Goal: Information Seeking & Learning: Learn about a topic

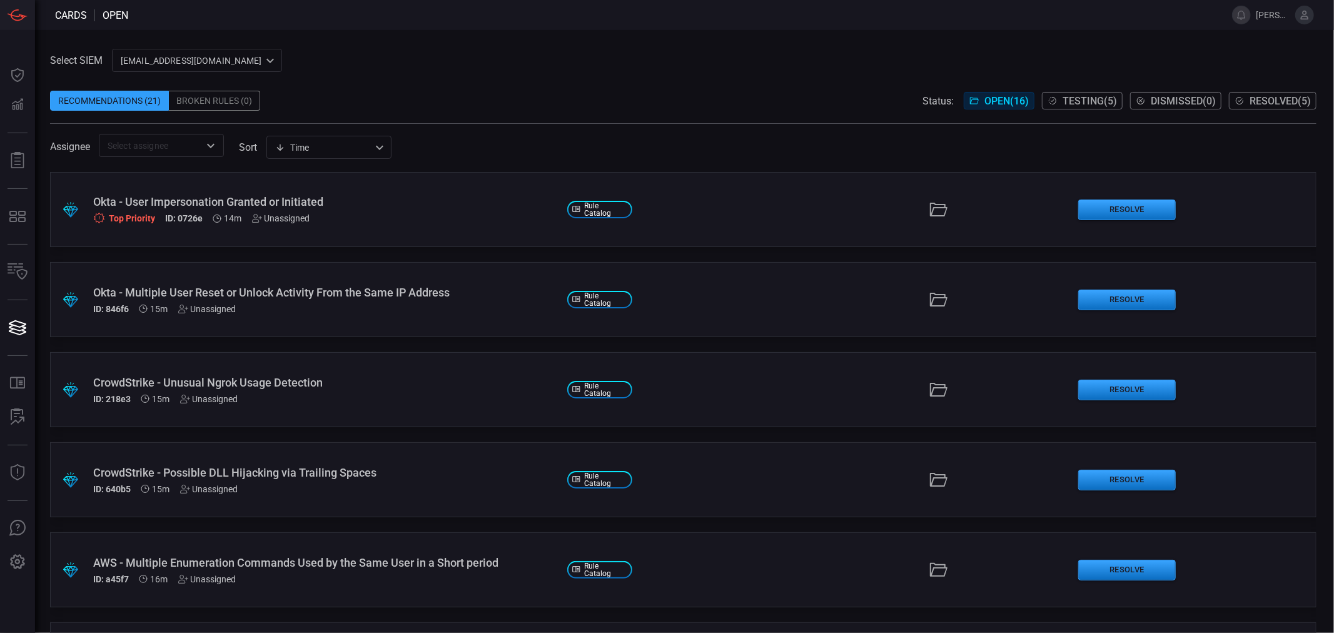
click at [1306, 17] on icon at bounding box center [1304, 14] width 11 height 11
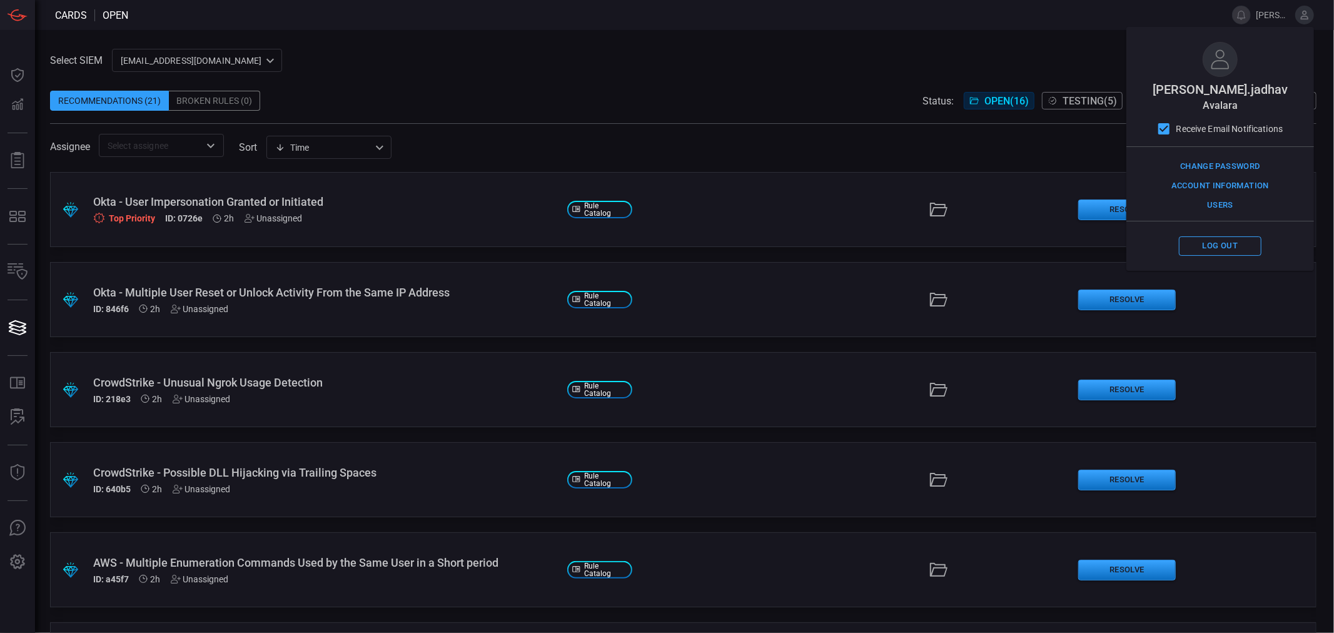
drag, startPoint x: 419, startPoint y: 58, endPoint x: 347, endPoint y: 55, distance: 72.6
click at [418, 58] on div "Select SIEM [EMAIL_ADDRESS][DOMAIN_NAME] ce81084e-d69a-4826-8c7e-b83218b2d3dc ​…" at bounding box center [683, 103] width 1267 height 108
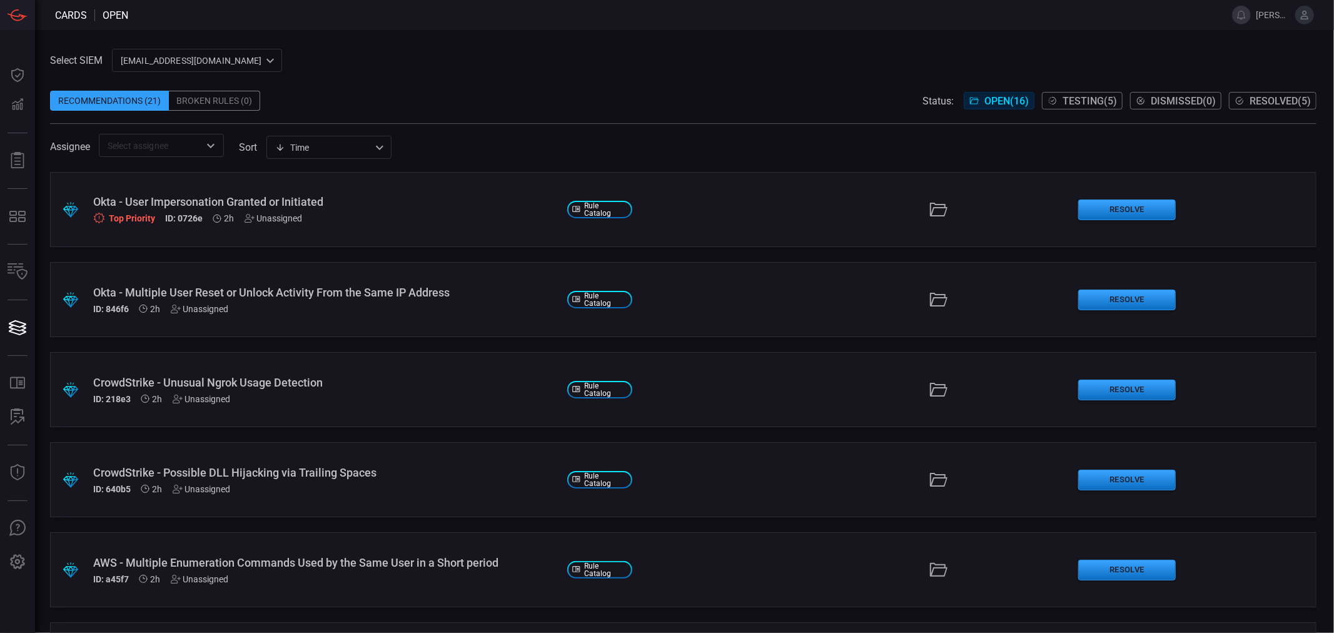
click at [180, 144] on input "text" at bounding box center [151, 146] width 97 height 16
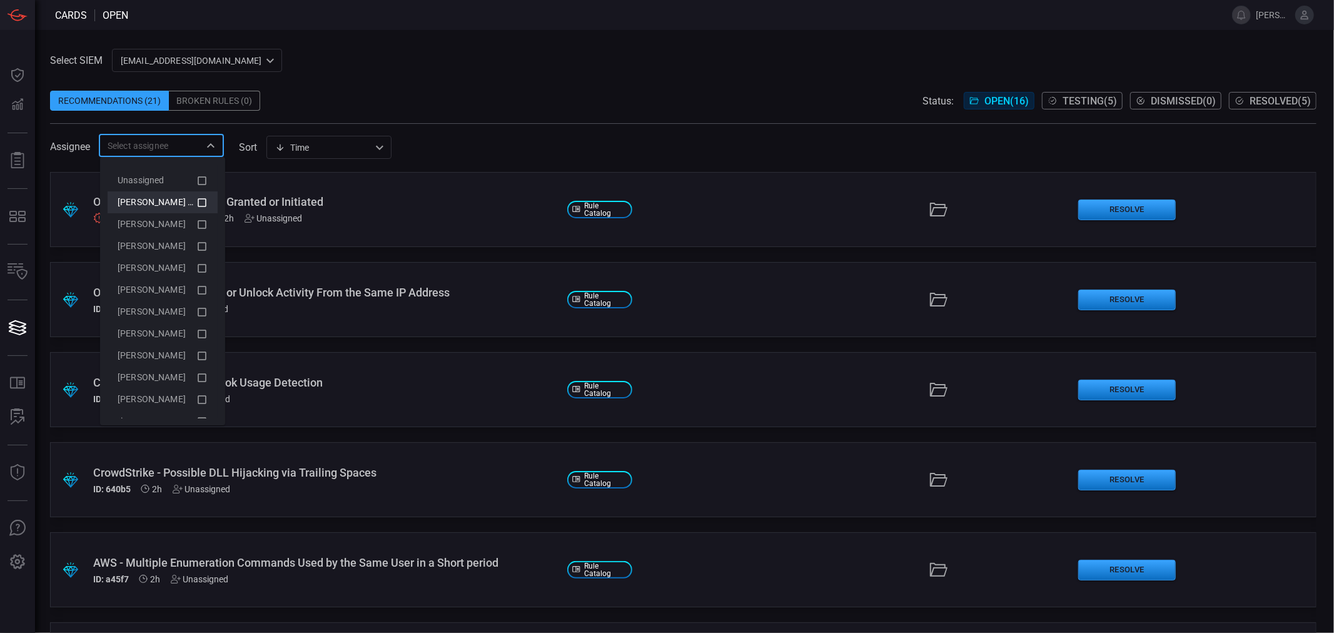
click at [166, 203] on span "[PERSON_NAME] (Myself)" at bounding box center [169, 202] width 103 height 10
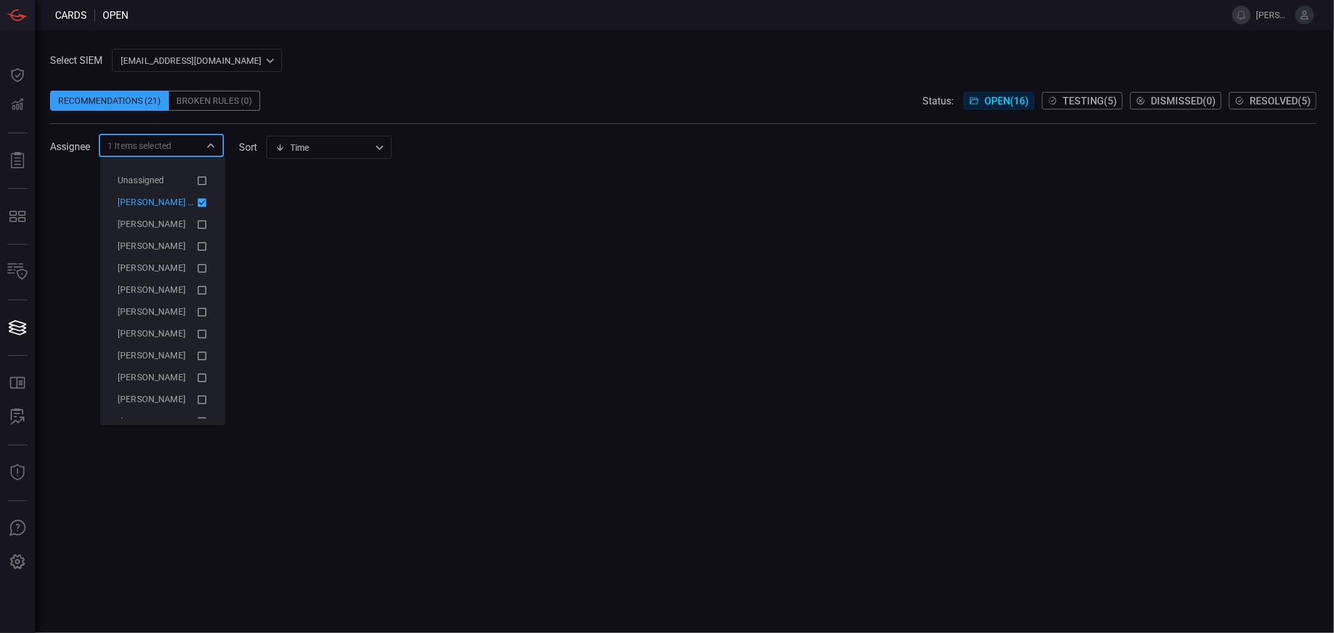
click at [372, 85] on span at bounding box center [683, 81] width 1267 height 19
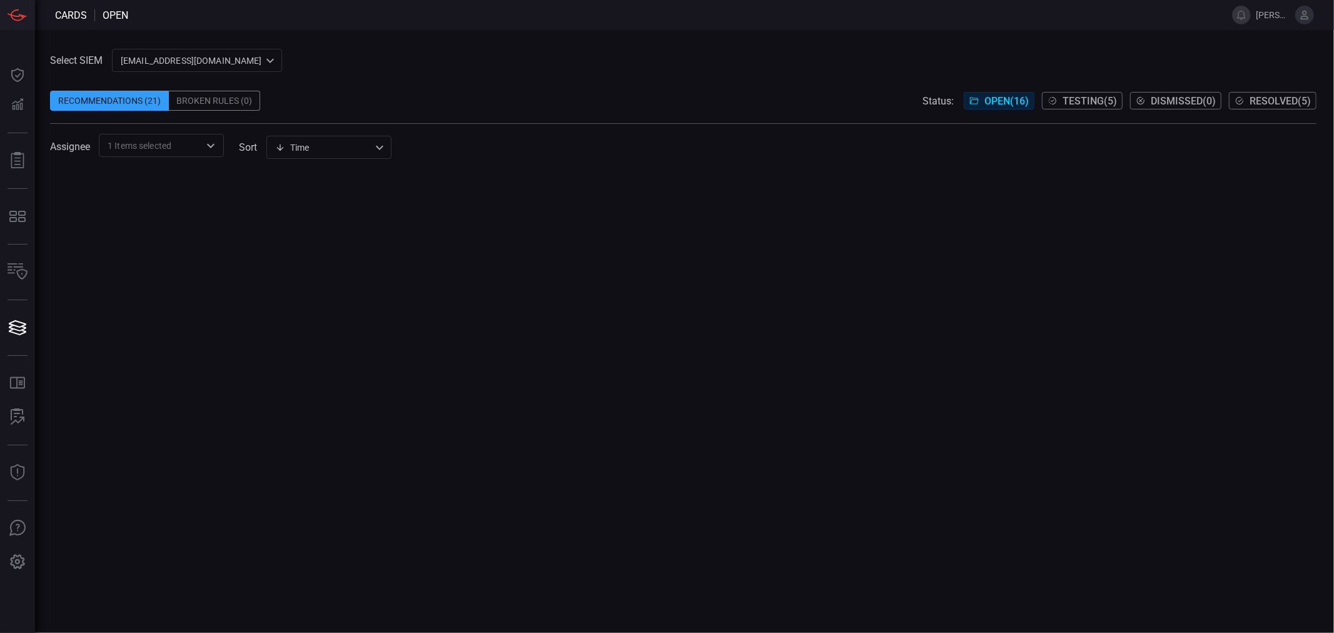
click at [1099, 104] on span "Testing ( 5 )" at bounding box center [1090, 101] width 54 height 12
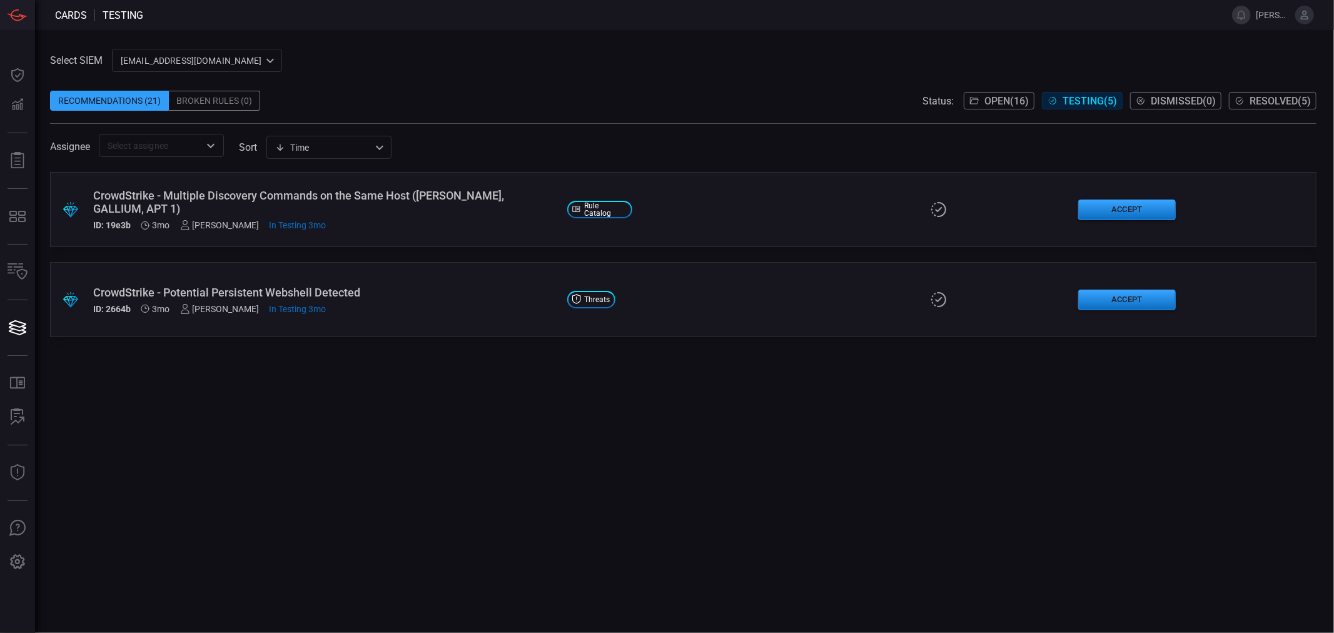
click at [990, 99] on span "Open ( 16 )" at bounding box center [1007, 101] width 44 height 12
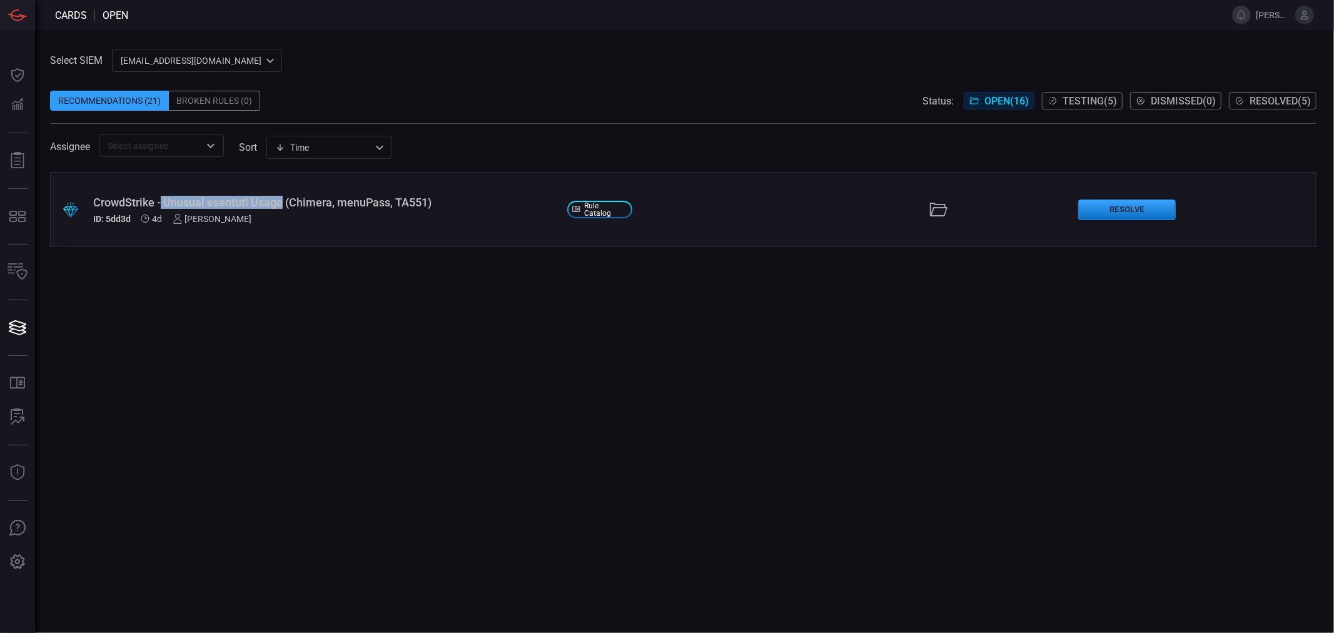
drag, startPoint x: 163, startPoint y: 199, endPoint x: 283, endPoint y: 205, distance: 120.3
click at [283, 205] on div "CrowdStrike - Unusual esentutl Usage (Chimera, menuPass, TA551)" at bounding box center [325, 202] width 464 height 13
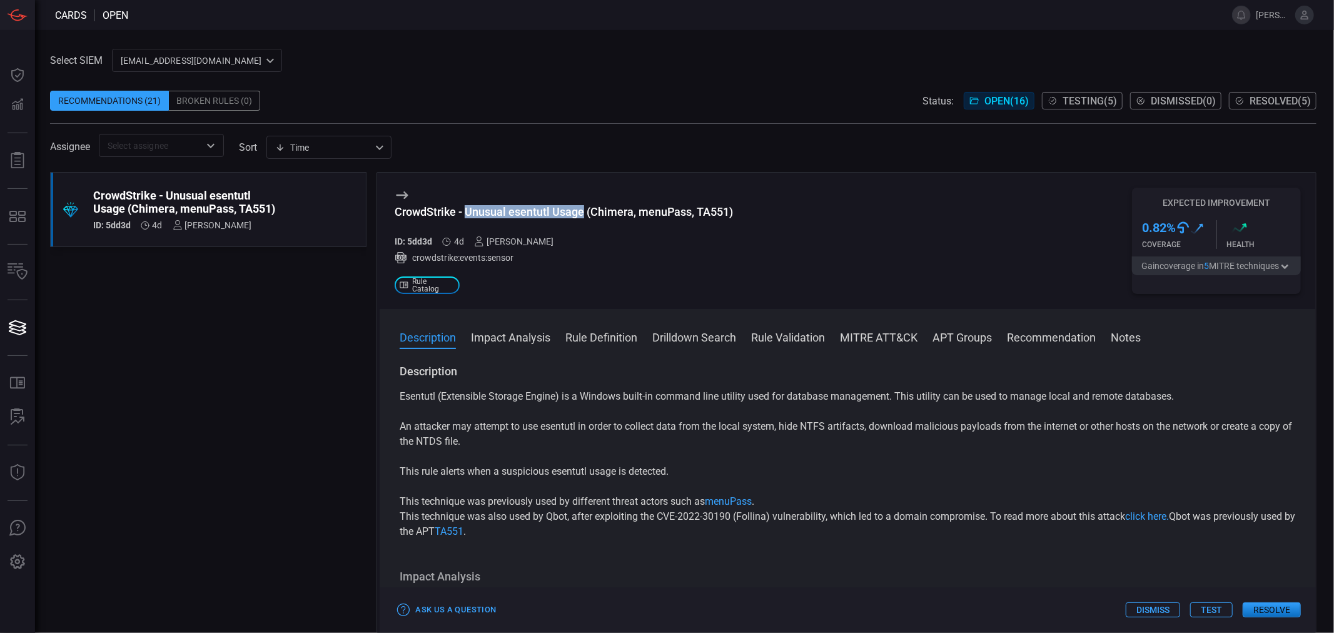
drag, startPoint x: 466, startPoint y: 213, endPoint x: 582, endPoint y: 213, distance: 115.7
click at [582, 213] on div "CrowdStrike - Unusual esentutl Usage (Chimera, menuPass, TA551)" at bounding box center [564, 211] width 338 height 13
copy div "Unusual esentutl Usage"
click at [395, 208] on div "CrowdStrike - Unusual esentutl Usage (Chimera, menuPass, TA551)" at bounding box center [564, 211] width 338 height 13
drag, startPoint x: 393, startPoint y: 211, endPoint x: 749, endPoint y: 220, distance: 356.6
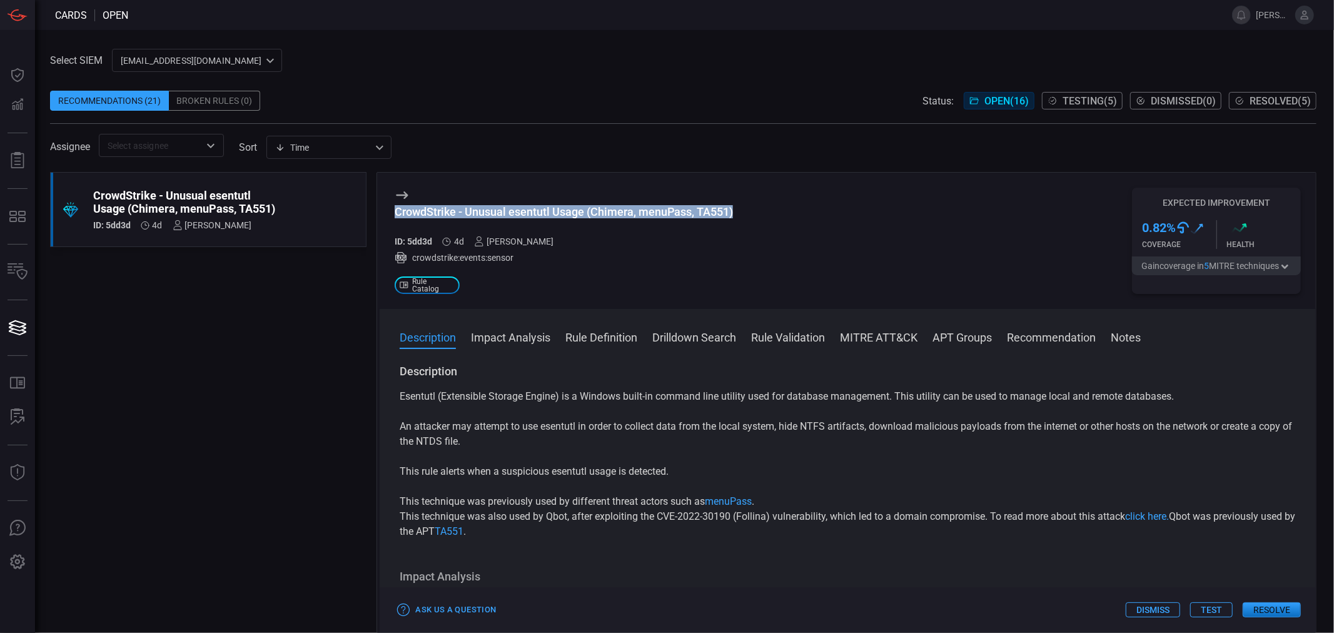
click at [749, 220] on div "CrowdStrike - Unusual esentutl Usage (Chimera, menuPass, TA551) ID: 5dd3d 4d [P…" at bounding box center [848, 241] width 936 height 136
copy div "CrowdStrike - Unusual esentutl Usage (Chimera, menuPass, TA551)"
